Goal: Check status: Check status

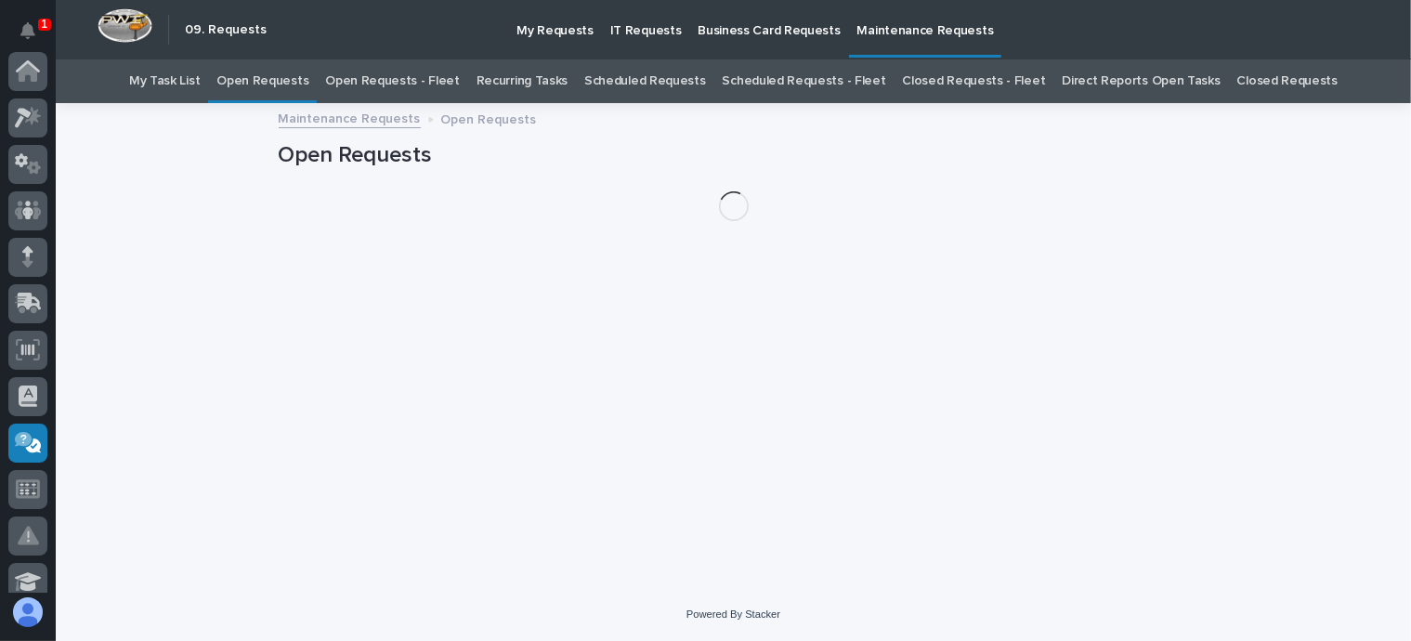
scroll to position [371, 0]
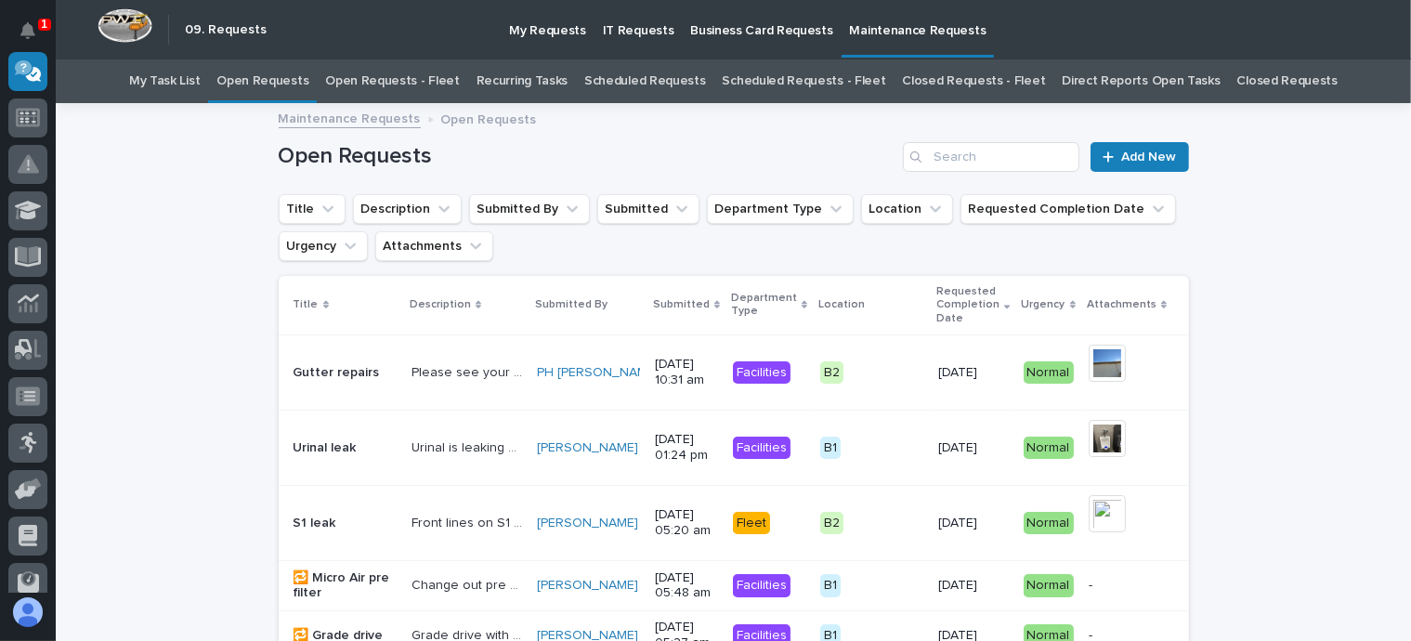
click at [397, 80] on link "Open Requests - Fleet" at bounding box center [392, 81] width 135 height 44
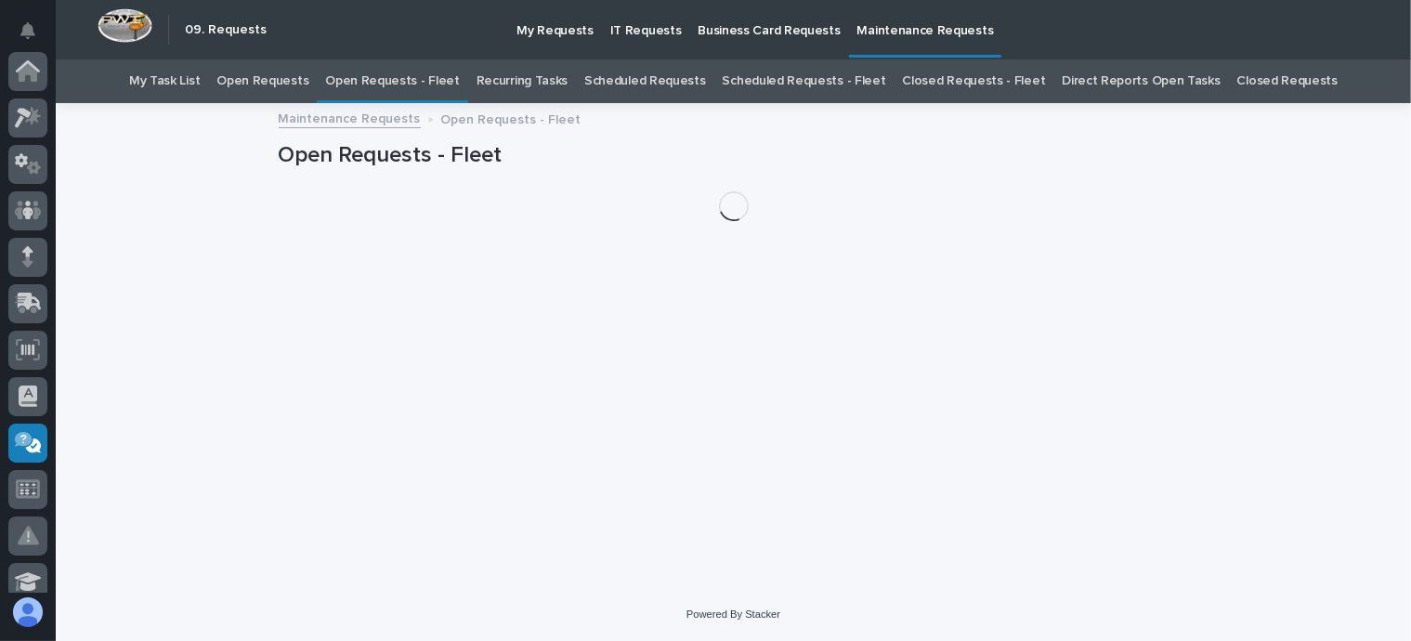
click at [397, 80] on link "Open Requests - Fleet" at bounding box center [392, 81] width 135 height 44
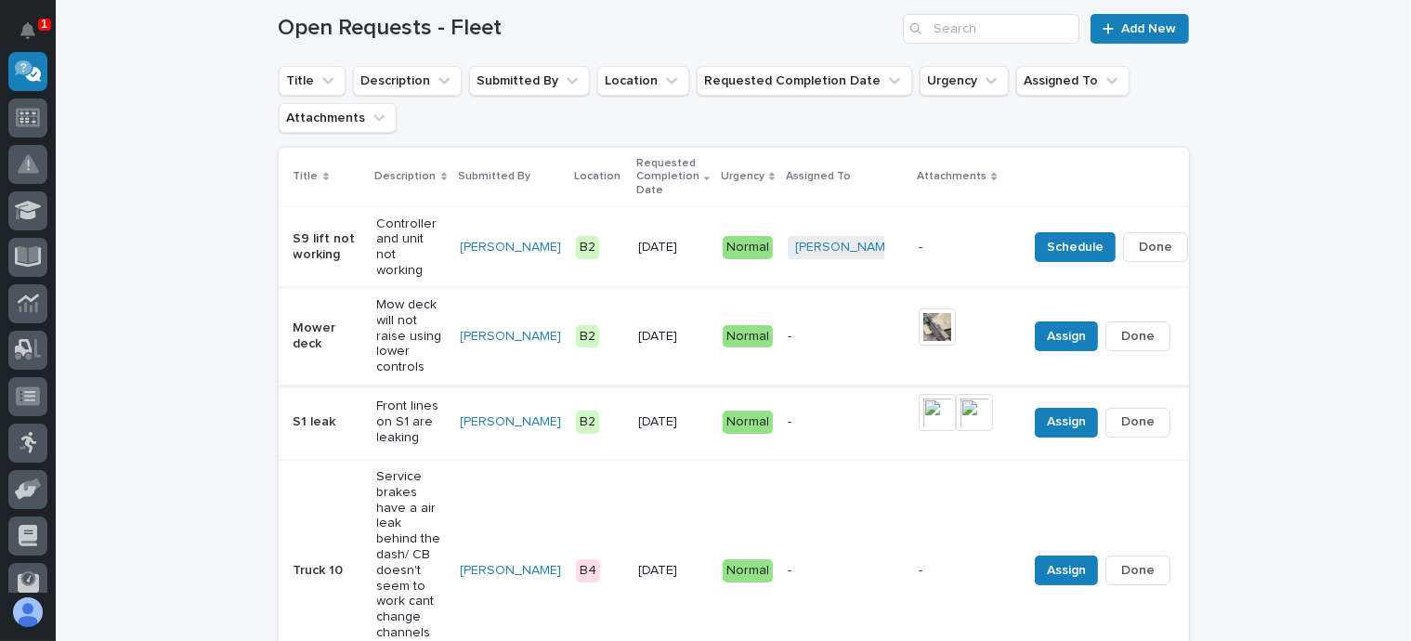
scroll to position [186, 0]
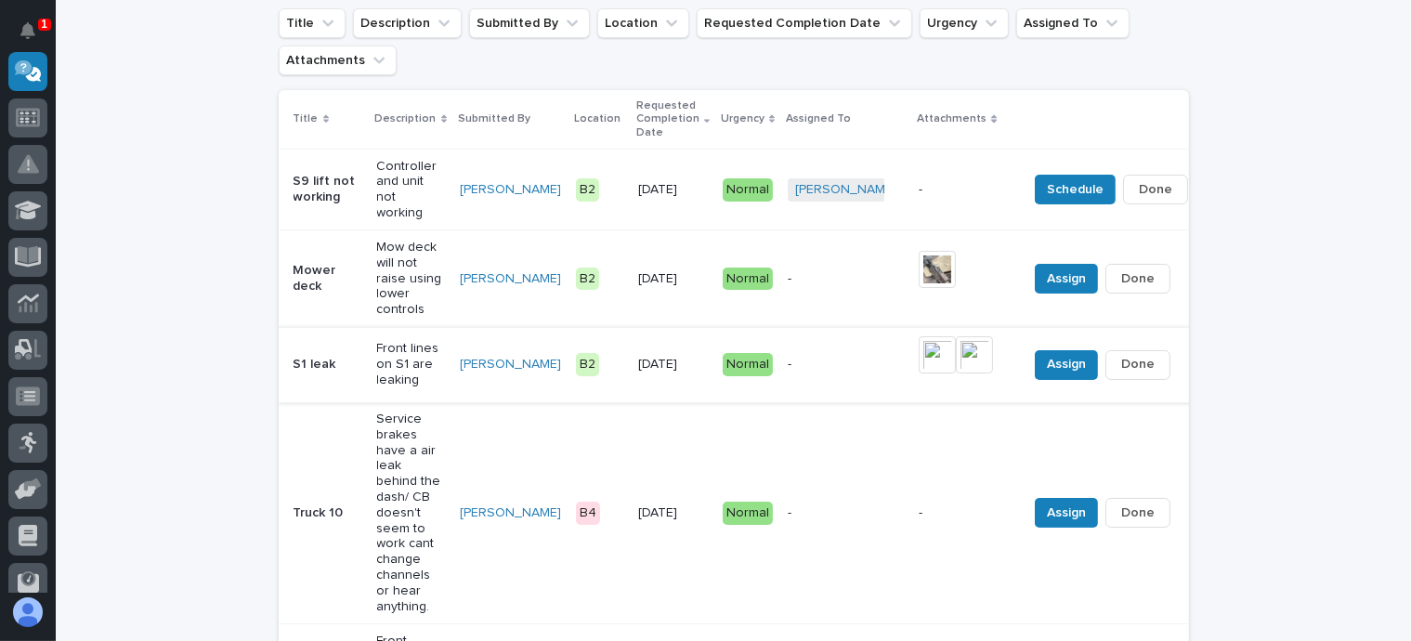
click at [1121, 364] on span "Done" at bounding box center [1137, 364] width 33 height 22
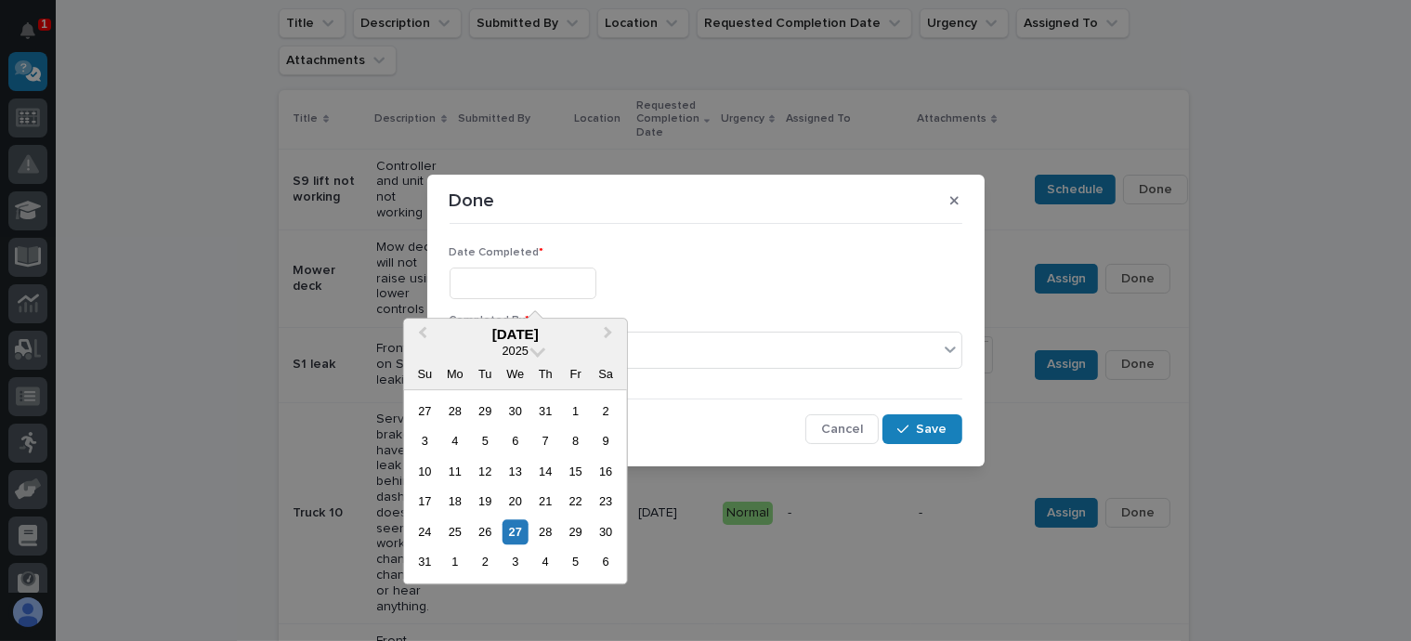
click at [509, 278] on input "text" at bounding box center [523, 283] width 147 height 33
click at [517, 530] on div "27" at bounding box center [514, 531] width 25 height 25
type input "**********"
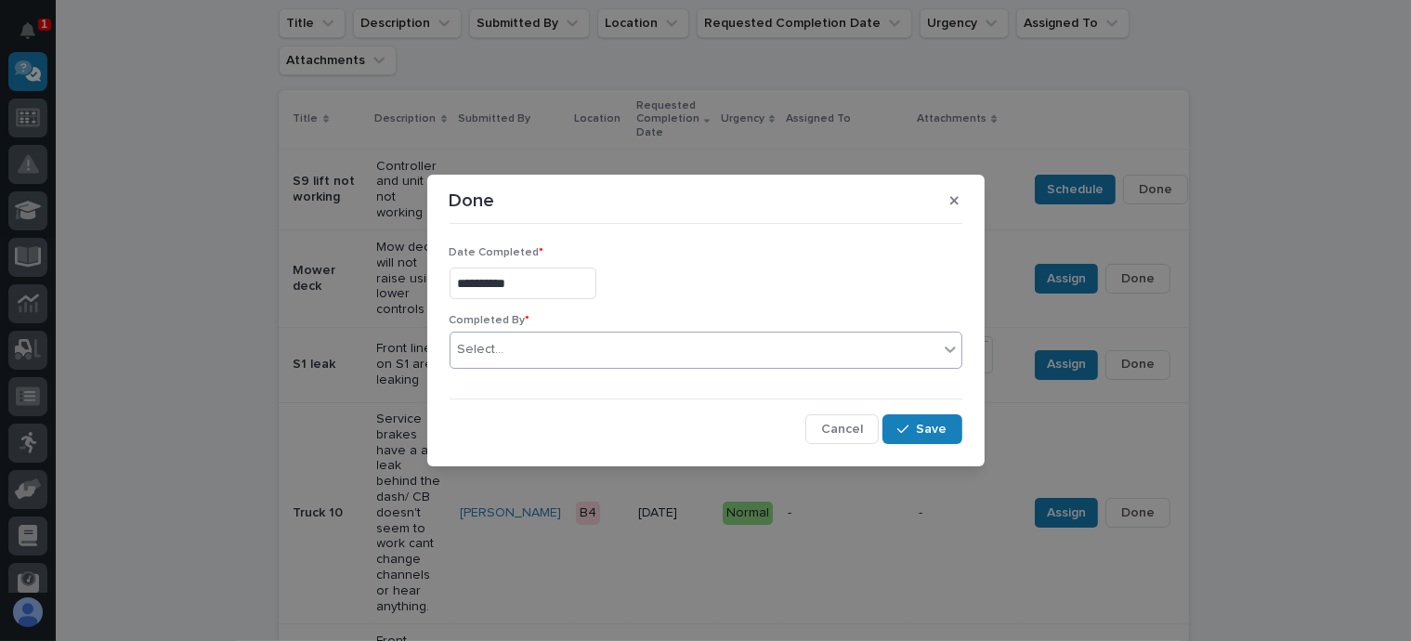
click at [513, 348] on div "Select..." at bounding box center [694, 349] width 488 height 31
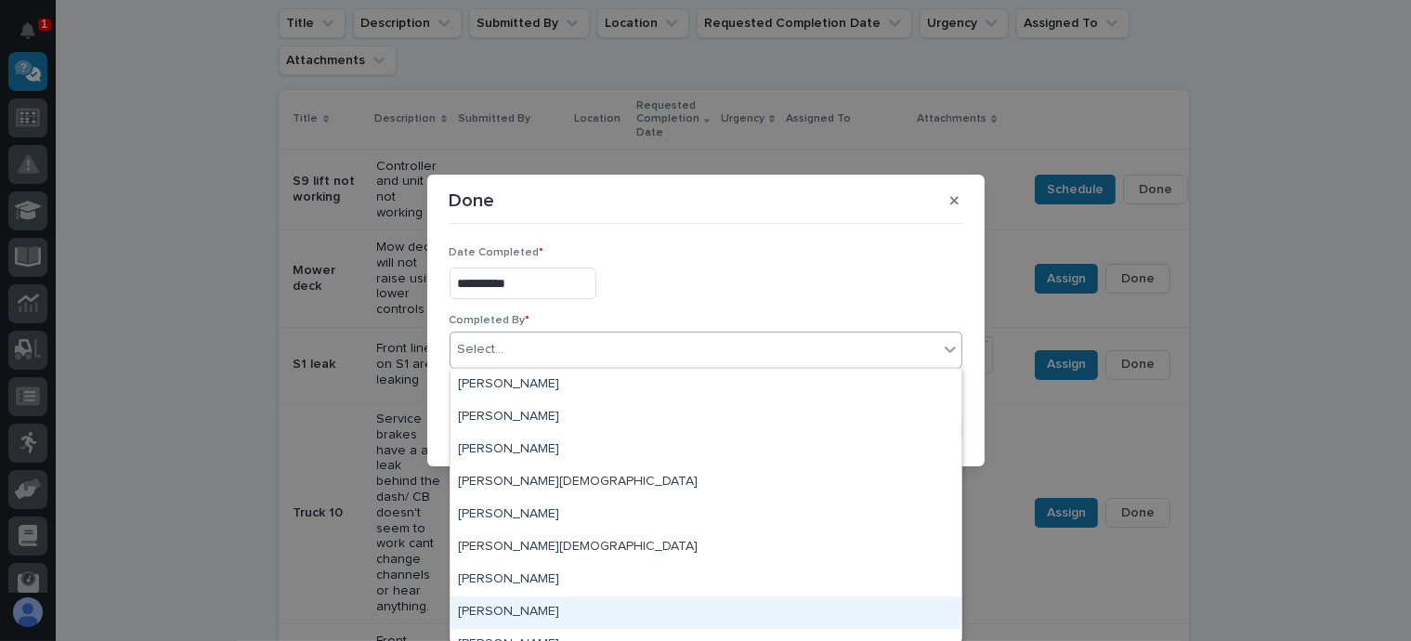
click at [516, 613] on div "[PERSON_NAME]" at bounding box center [705, 612] width 511 height 33
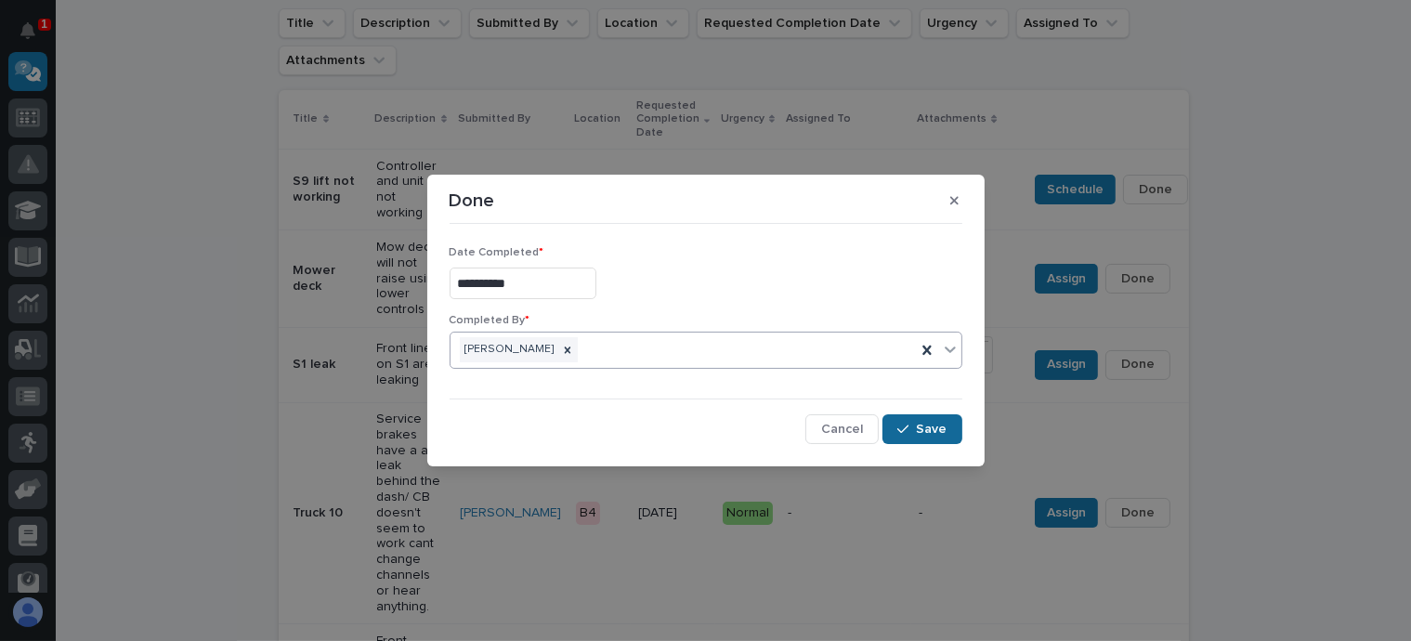
click at [938, 429] on span "Save" at bounding box center [932, 429] width 31 height 17
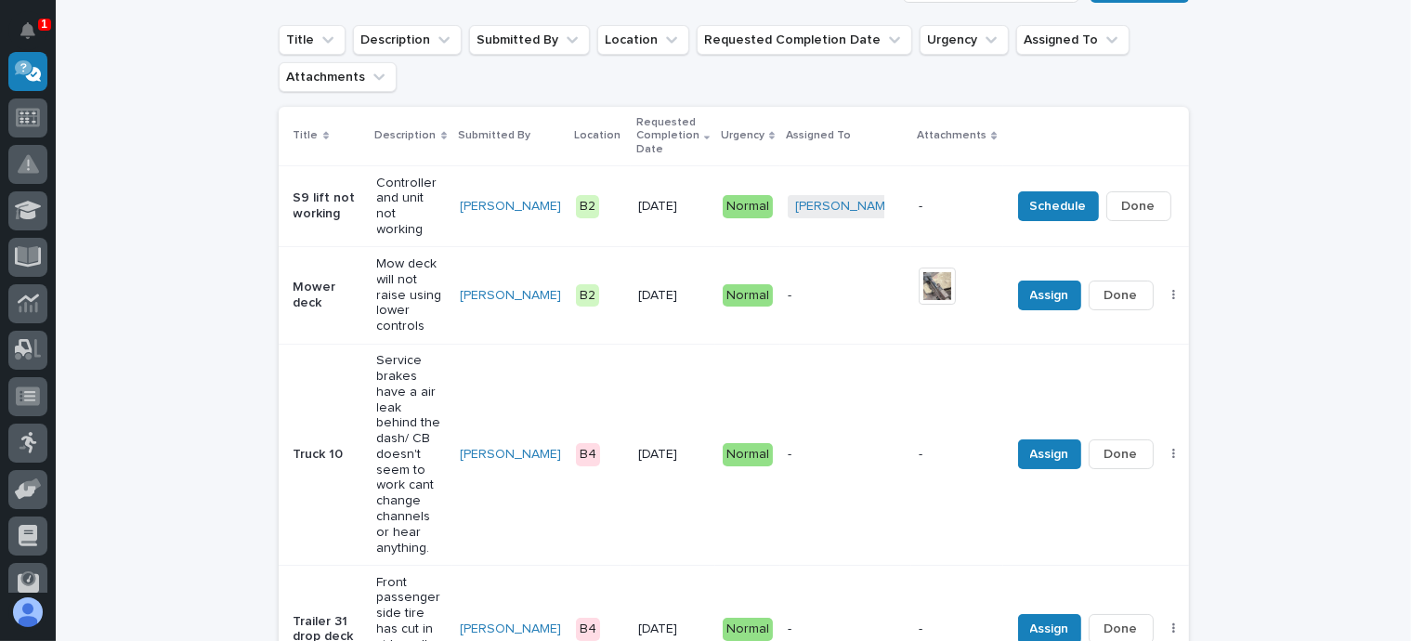
scroll to position [0, 0]
